Goal: Transaction & Acquisition: Download file/media

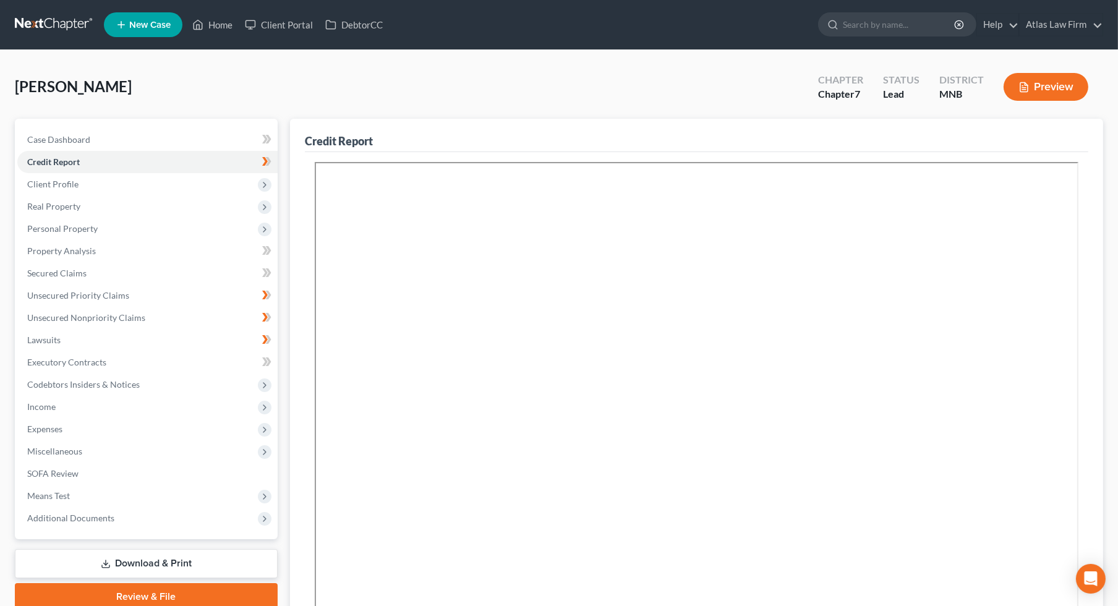
click at [69, 19] on link at bounding box center [54, 25] width 79 height 22
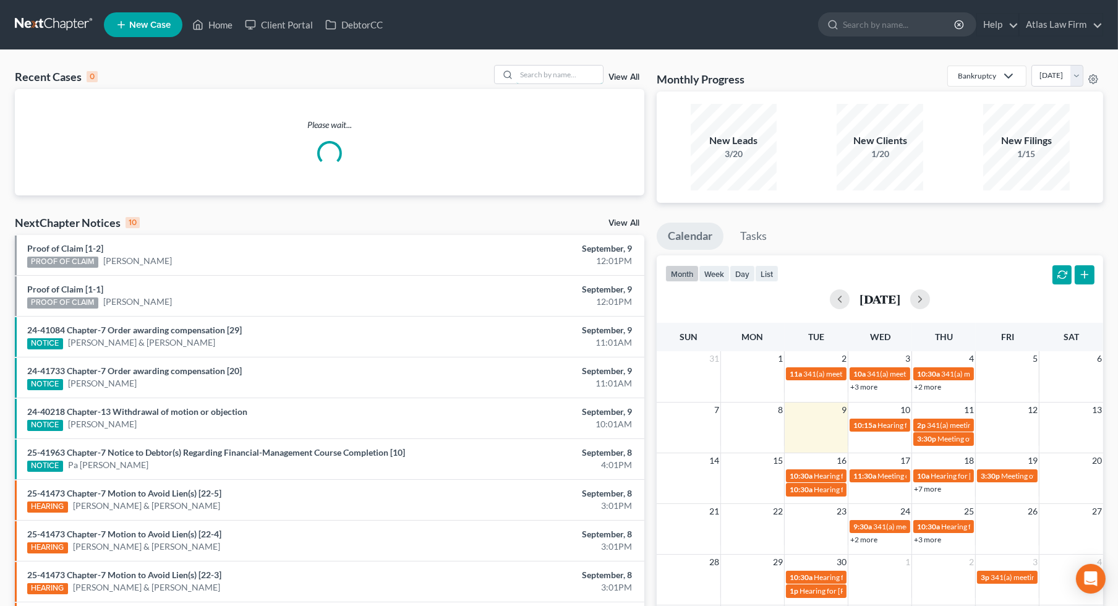
click at [529, 79] on input "search" at bounding box center [559, 75] width 87 height 18
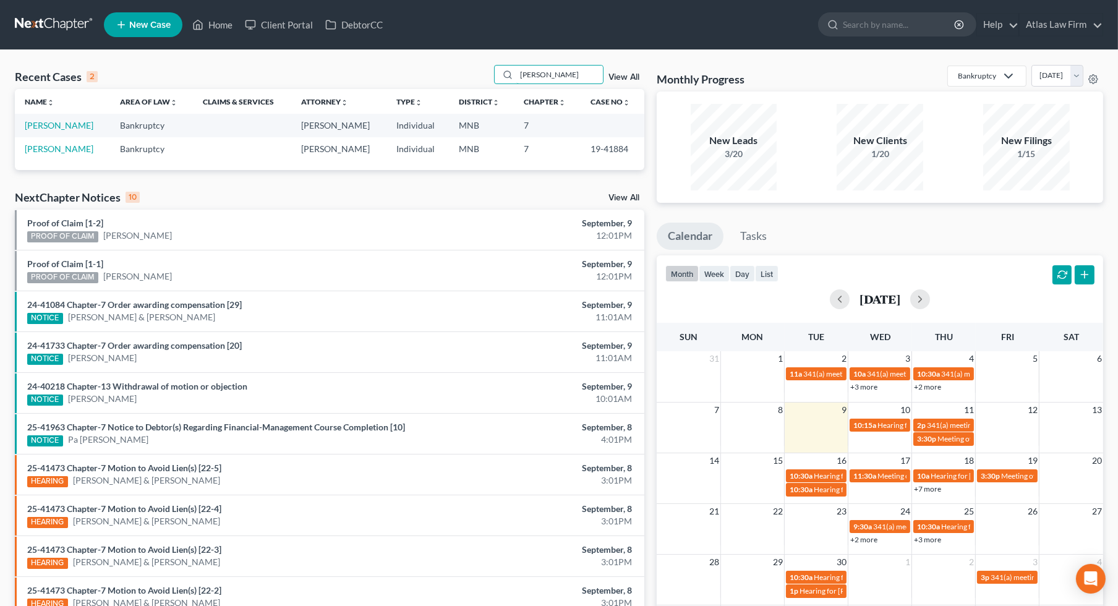
type input "[PERSON_NAME]"
click at [75, 126] on link "[PERSON_NAME]" at bounding box center [59, 125] width 69 height 11
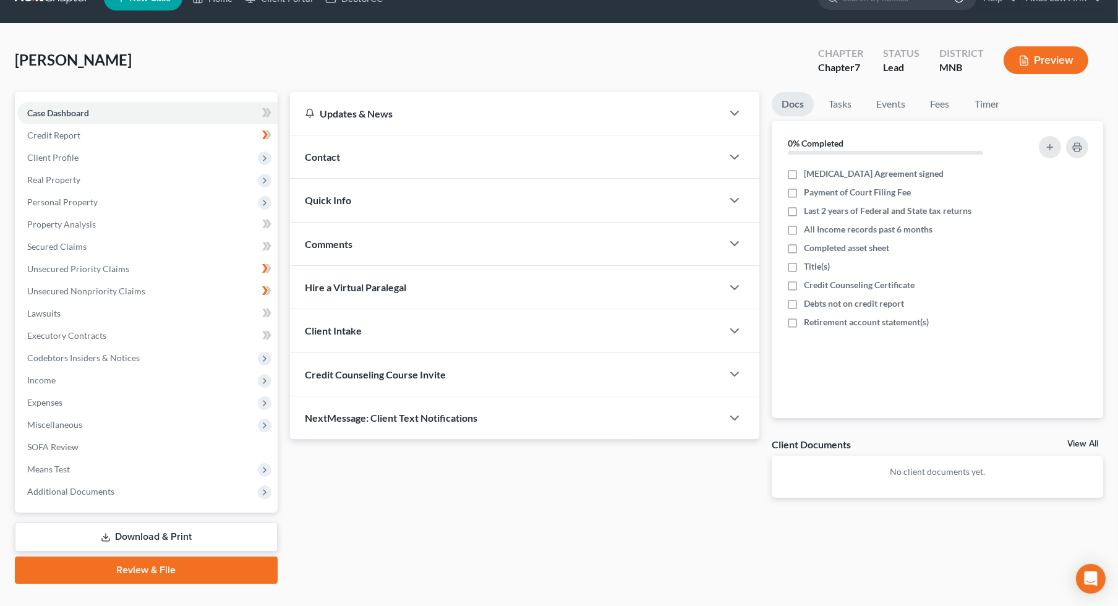
scroll to position [49, 0]
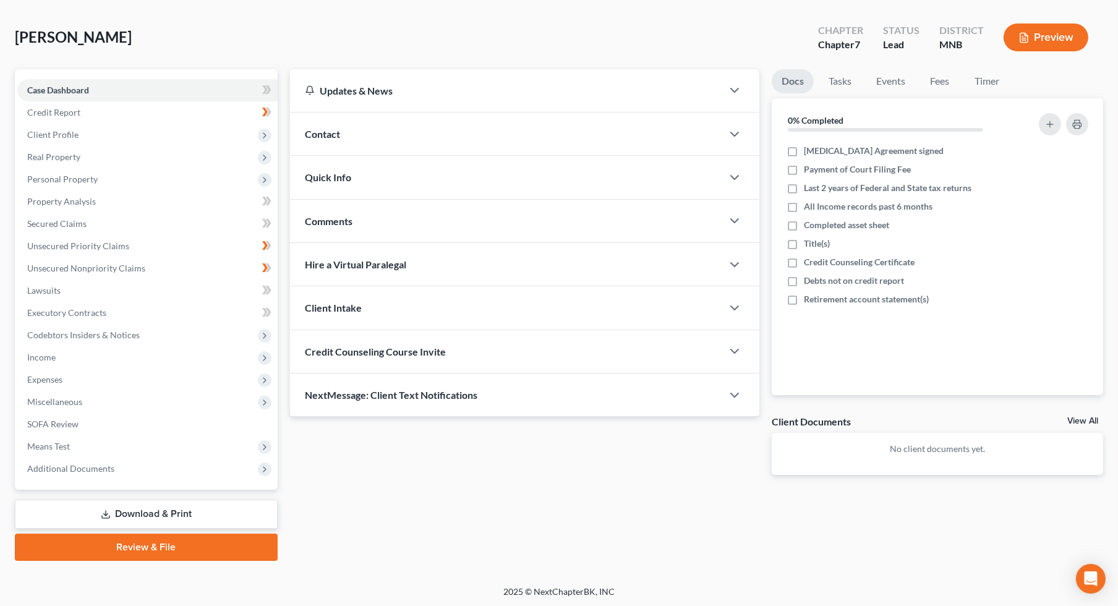
click at [167, 516] on link "Download & Print" at bounding box center [146, 514] width 263 height 29
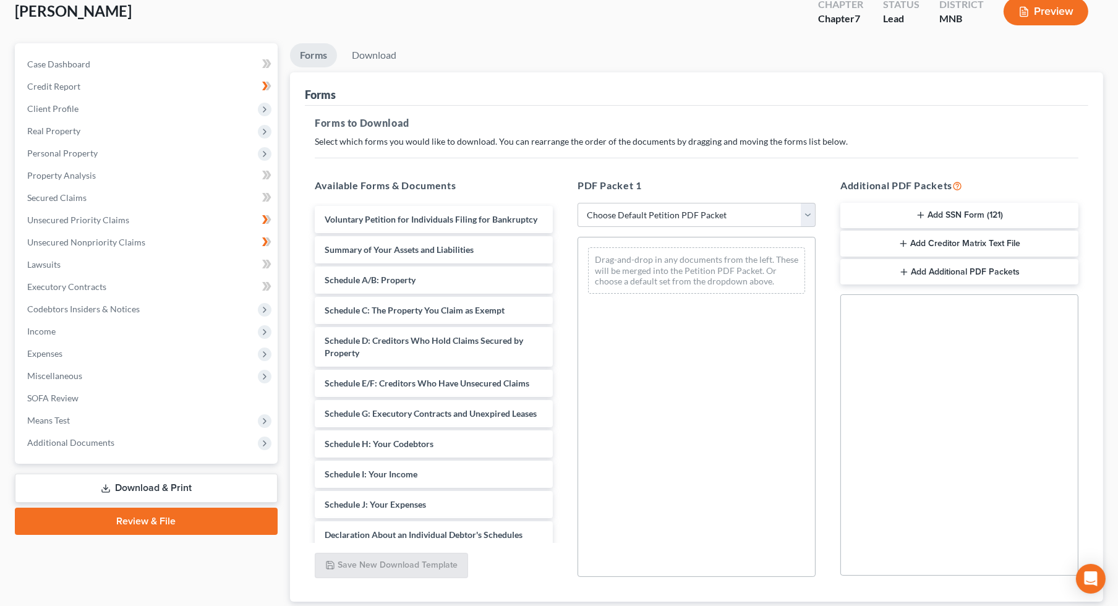
scroll to position [157, 0]
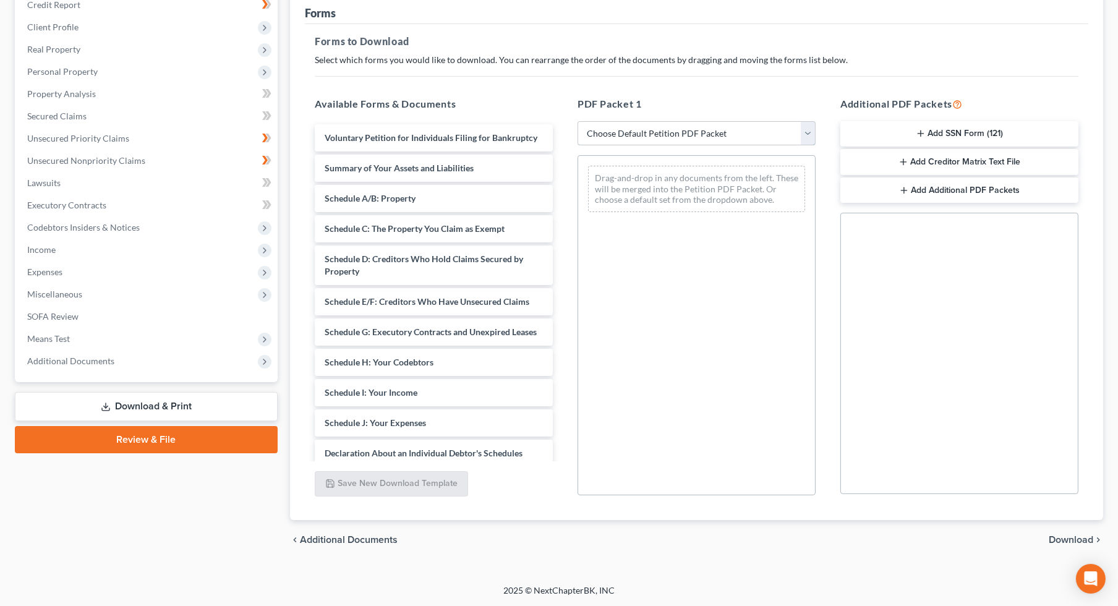
click at [660, 139] on select "Choose Default Petition PDF Packet Complete Bankruptcy Petition (all forms and …" at bounding box center [697, 133] width 238 height 25
select select "0"
click at [578, 121] on select "Choose Default Petition PDF Packet Complete Bankruptcy Petition (all forms and …" at bounding box center [697, 133] width 238 height 25
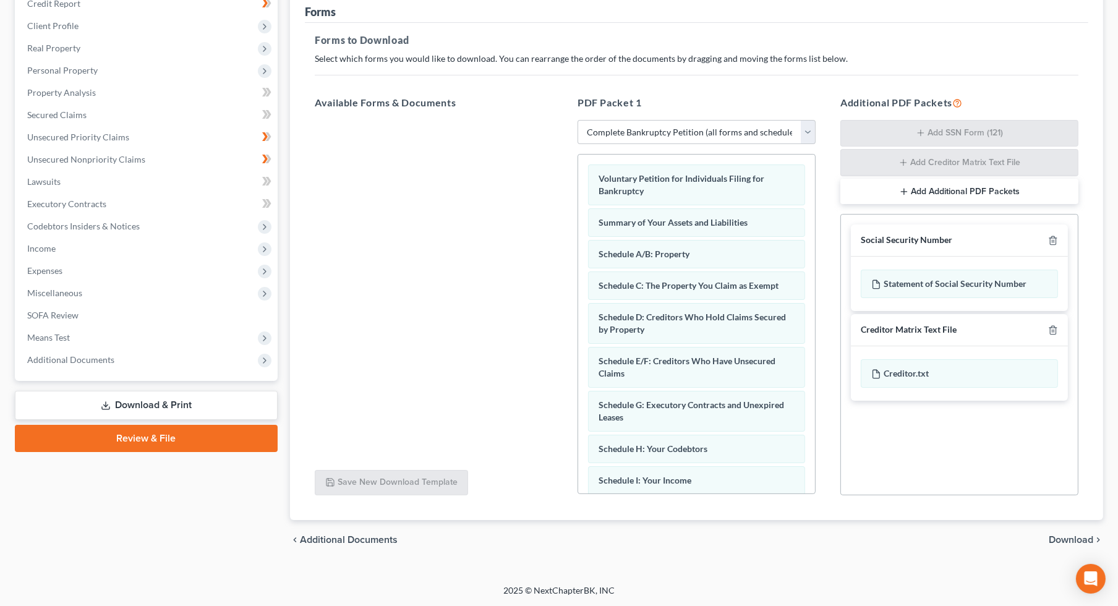
click at [1059, 536] on span "Download" at bounding box center [1071, 540] width 45 height 10
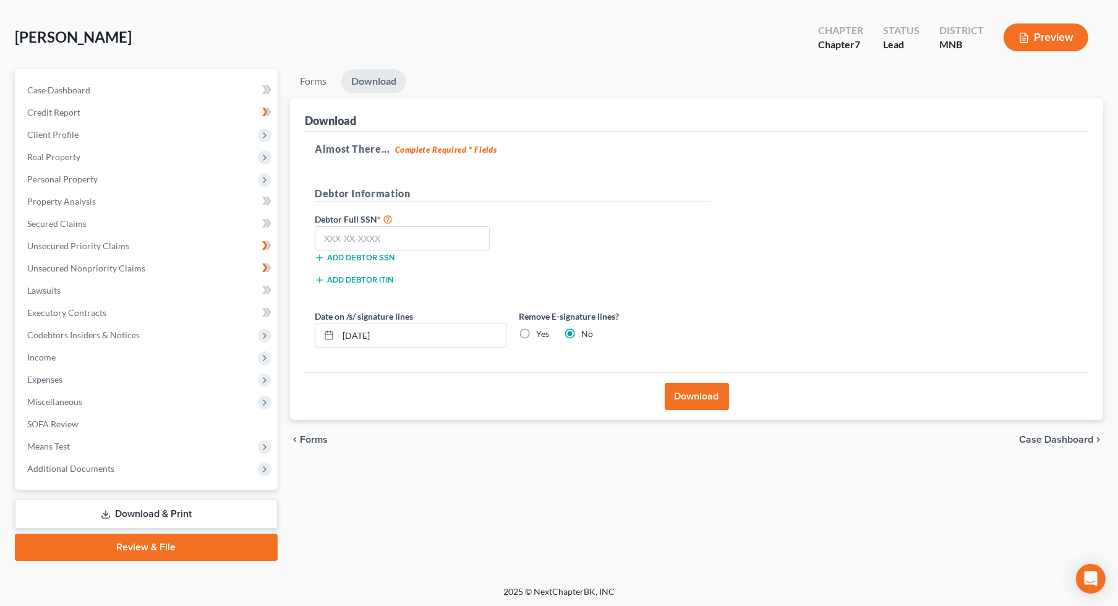
click at [536, 335] on label "Yes" at bounding box center [542, 334] width 13 height 12
click at [541, 335] on input "Yes" at bounding box center [545, 332] width 8 height 8
radio input "true"
radio input "false"
drag, startPoint x: 395, startPoint y: 240, endPoint x: 514, endPoint y: 220, distance: 121.0
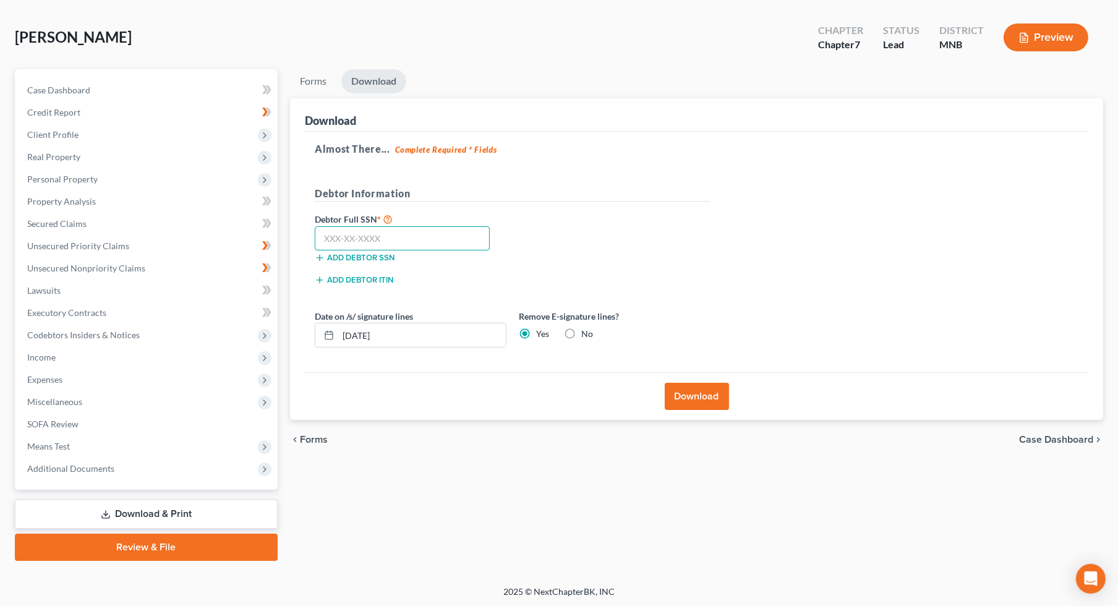
click at [395, 239] on input "text" at bounding box center [402, 238] width 175 height 25
type input "475-25-2153"
click at [695, 391] on button "Download" at bounding box center [697, 396] width 64 height 27
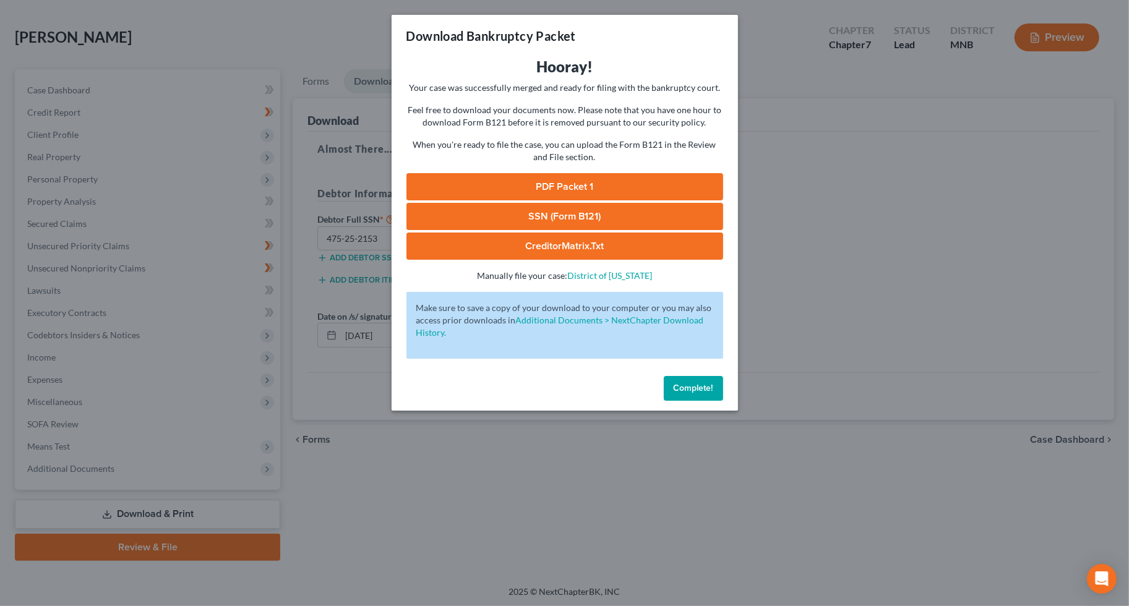
click at [526, 180] on link "PDF Packet 1" at bounding box center [564, 186] width 317 height 27
click at [557, 220] on link "SSN (Form B121)" at bounding box center [564, 216] width 317 height 27
click at [688, 384] on span "Complete!" at bounding box center [693, 388] width 40 height 11
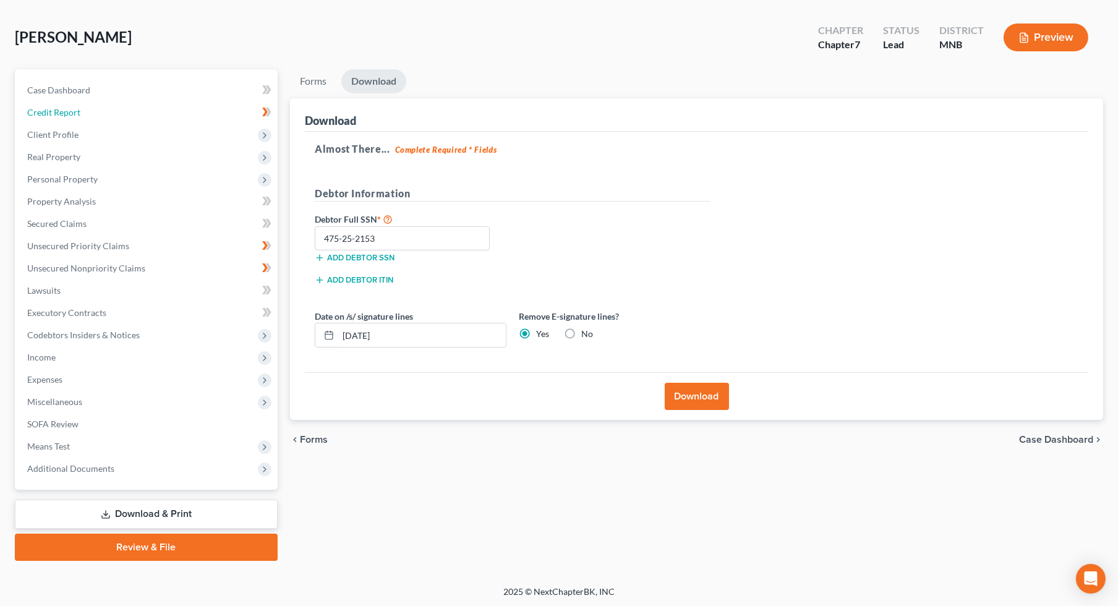
click at [74, 105] on link "Credit Report" at bounding box center [147, 112] width 260 height 22
